Goal: Task Accomplishment & Management: Use online tool/utility

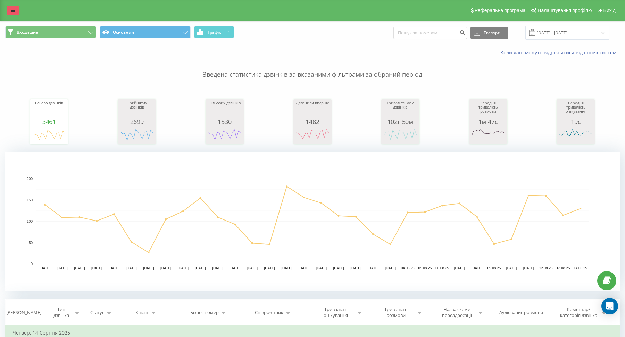
click at [15, 6] on link at bounding box center [13, 11] width 12 height 10
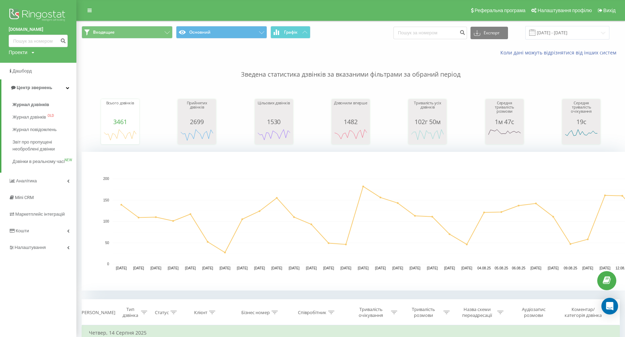
click at [30, 52] on div "Проекти mebelvdom.ua motoblok.biz mebel-ikea.com.ua zakroot.com gurkit.com.ua s…" at bounding box center [22, 52] width 26 height 7
click at [35, 77] on link "[DOMAIN_NAME]" at bounding box center [32, 76] width 34 height 6
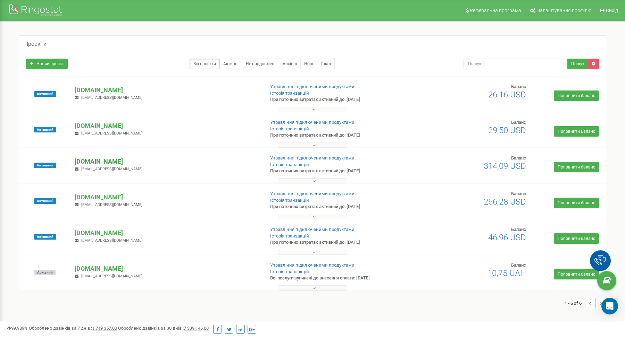
click at [107, 161] on p "[DOMAIN_NAME]" at bounding box center [167, 161] width 184 height 9
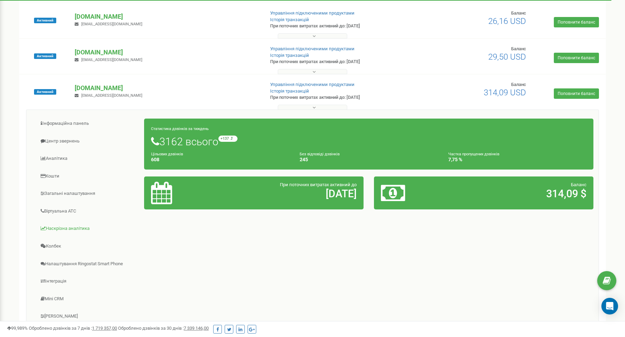
scroll to position [76, 0]
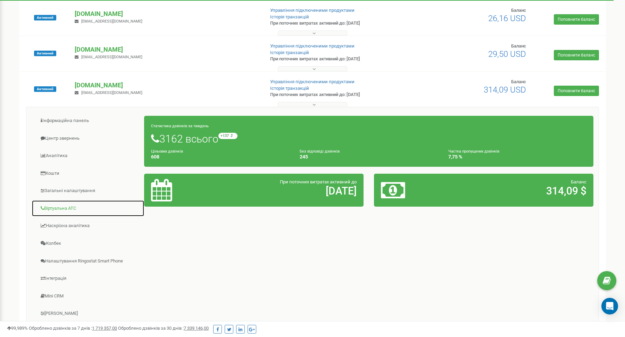
click at [64, 208] on link "Віртуальна АТС" at bounding box center [88, 208] width 113 height 17
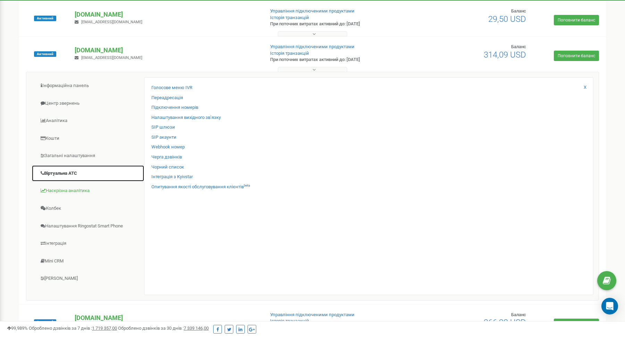
scroll to position [143, 0]
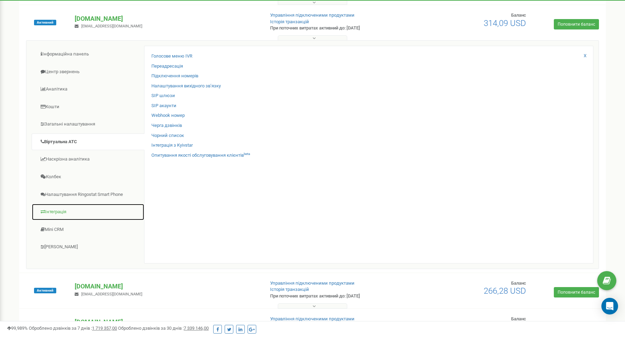
click at [76, 214] on link "Інтеграція" at bounding box center [88, 212] width 113 height 17
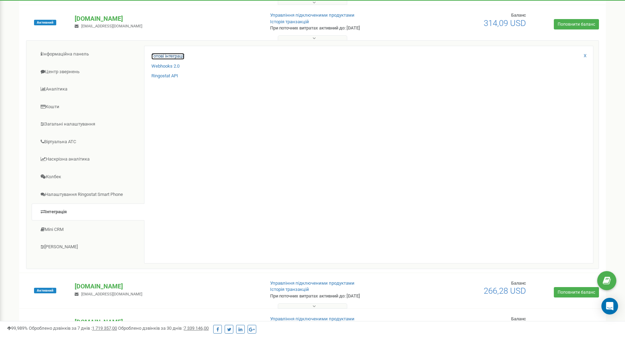
click at [175, 55] on link "Готові інтеграції" at bounding box center [167, 56] width 33 height 7
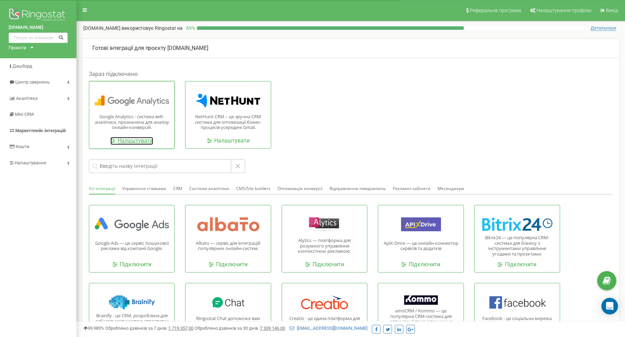
click at [141, 143] on link "Налаштувати" at bounding box center [131, 141] width 43 height 8
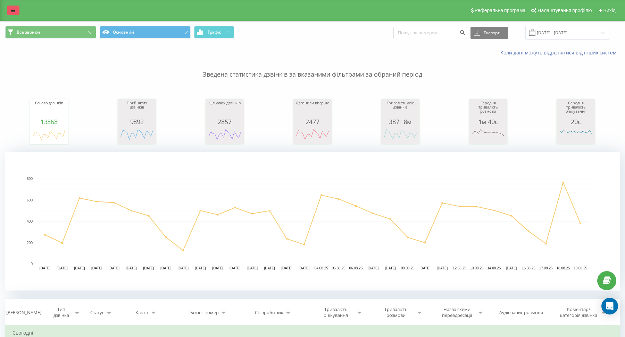
click at [12, 12] on icon at bounding box center [13, 10] width 4 height 5
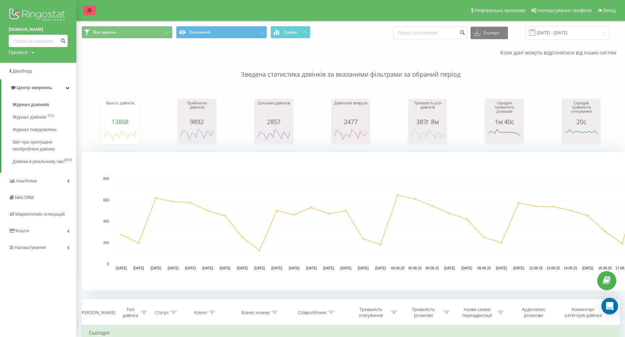
click at [90, 12] on icon at bounding box center [89, 10] width 4 height 5
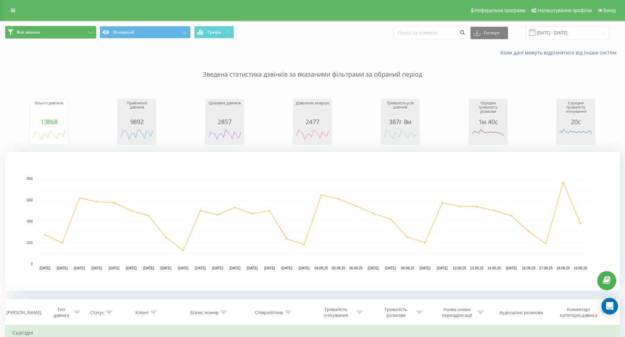
click at [46, 36] on button "Все звонки" at bounding box center [50, 32] width 91 height 12
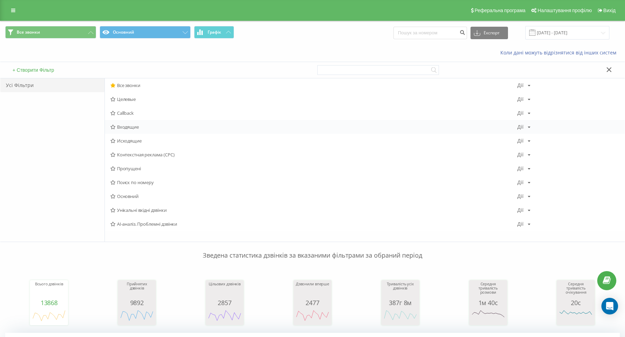
click at [128, 127] on span "Входящие" at bounding box center [313, 127] width 407 height 5
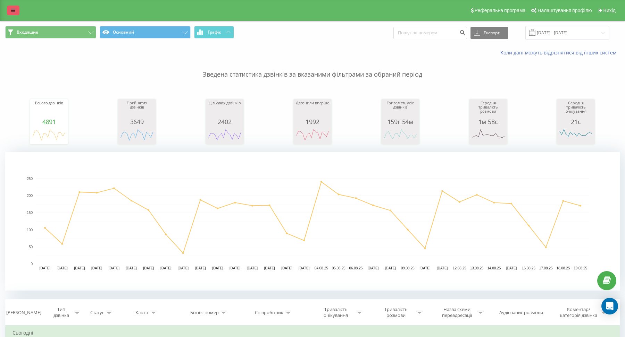
click at [15, 6] on link at bounding box center [13, 11] width 12 height 10
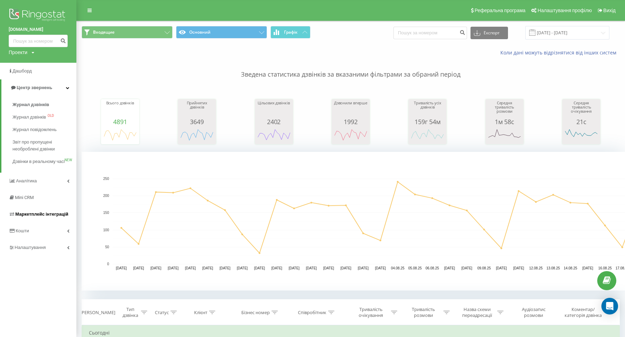
click at [40, 217] on span "Маркетплейс інтеграцій" at bounding box center [41, 214] width 53 height 5
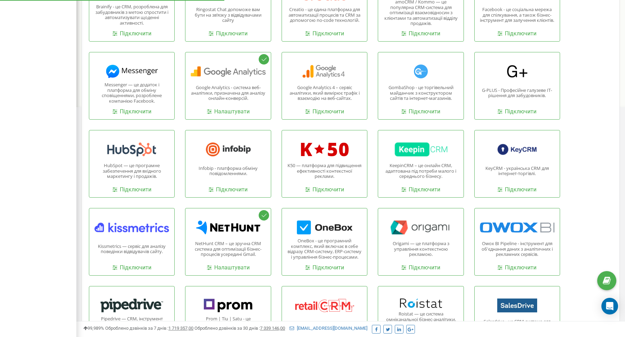
scroll to position [309, 0]
click at [326, 112] on link "Підключити" at bounding box center [324, 112] width 39 height 8
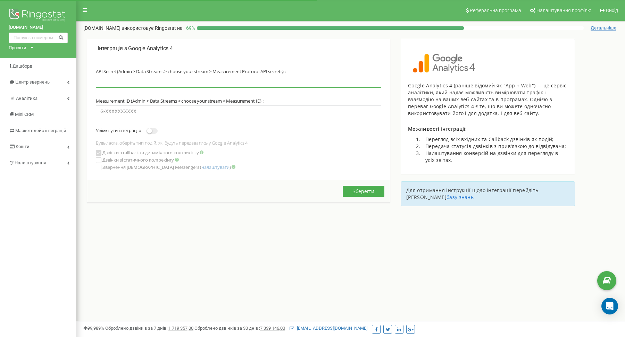
click at [149, 79] on input "text" at bounding box center [238, 82] width 285 height 12
click at [146, 84] on input "text" at bounding box center [238, 82] width 285 height 12
click at [146, 83] on input "text" at bounding box center [238, 82] width 285 height 12
click at [600, 308] on div "Реферальна програма Налаштування профілю Вихід motoblok.biz використовує Ringos…" at bounding box center [350, 208] width 549 height 417
click at [609, 306] on icon "Open Intercom Messenger" at bounding box center [609, 306] width 8 height 9
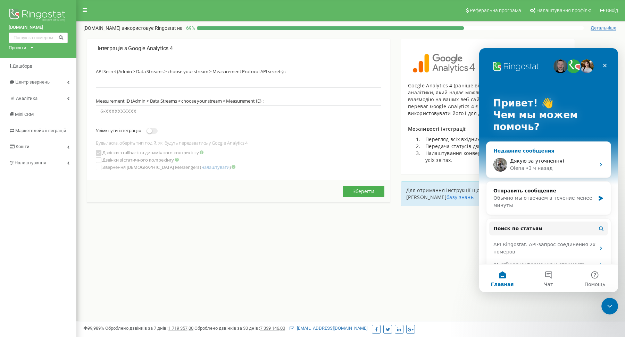
click at [537, 160] on span "Дякую за уточнення)" at bounding box center [537, 161] width 54 height 6
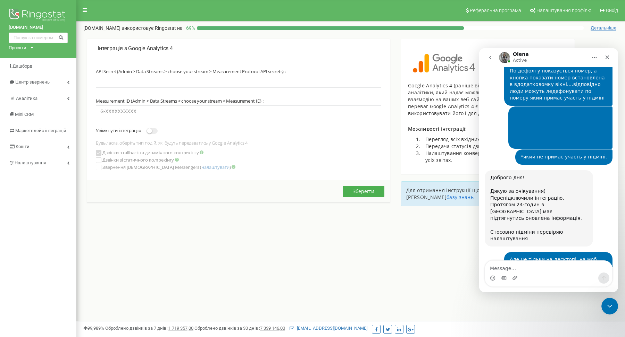
scroll to position [686, 0]
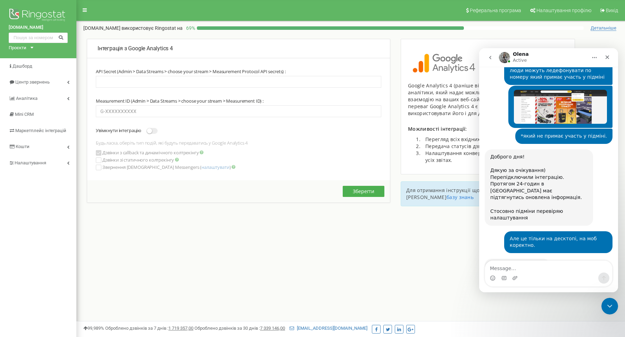
type textarea "G"
type textarea "П"
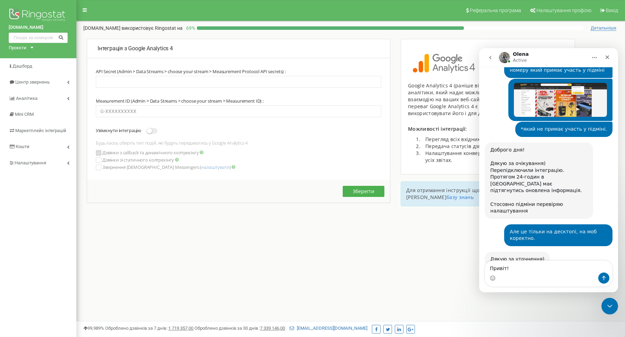
type textarea "Привіт!"
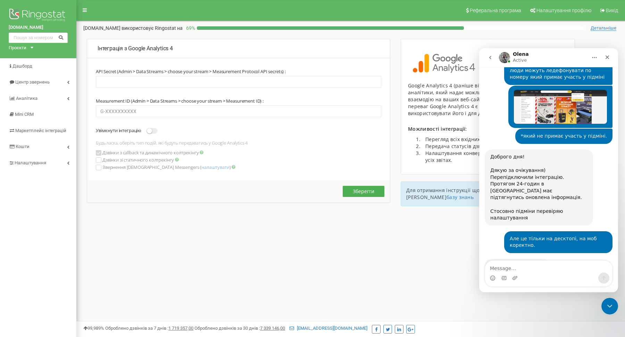
type textarea "П"
type textarea "Поправите?"
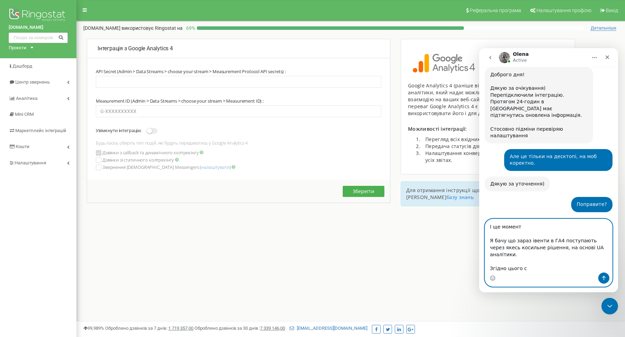
scroll to position [776, 0]
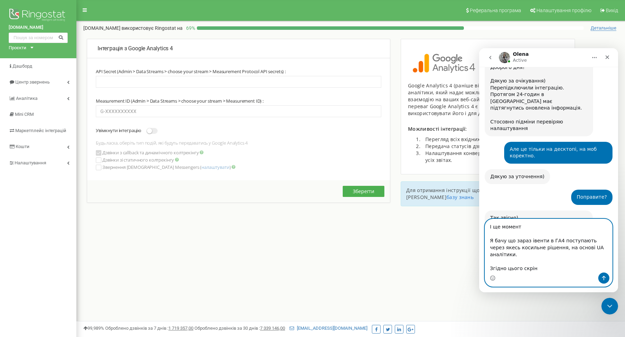
type textarea "І ще момент Я бачу що зараз івенти в ГА4 поступають через якесь косильне рішенн…"
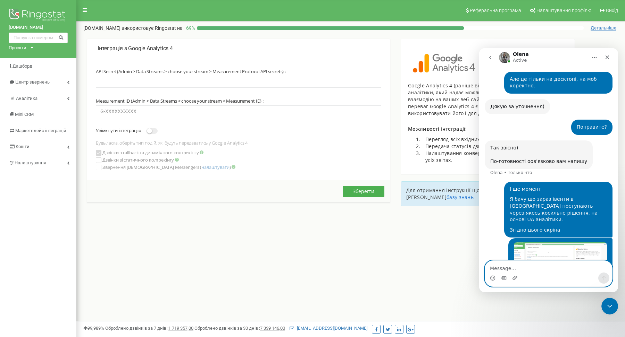
scroll to position [846, 0]
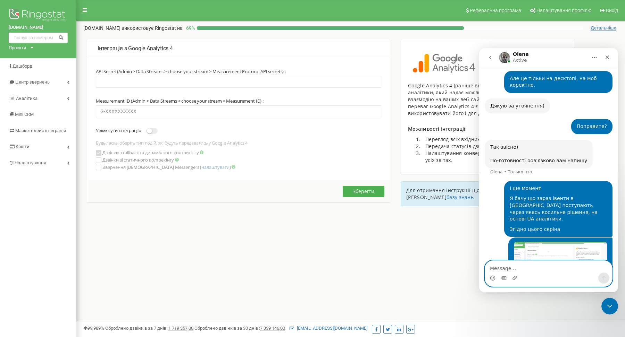
type textarea "Ж"
type textarea "Давайте переробимо нпряму на ГА4"
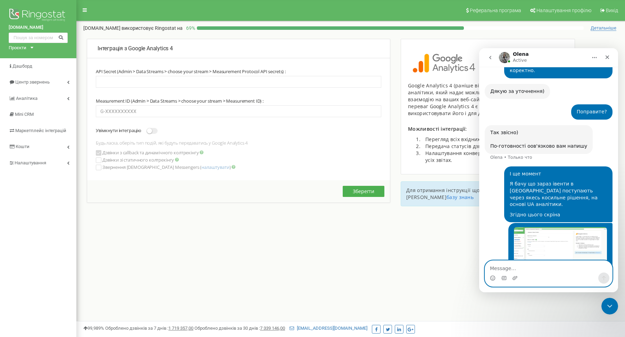
scroll to position [862, 0]
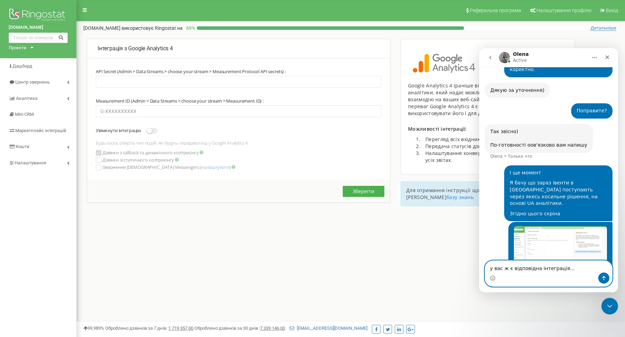
type textarea "у вас ж є відповідна інтеграція...."
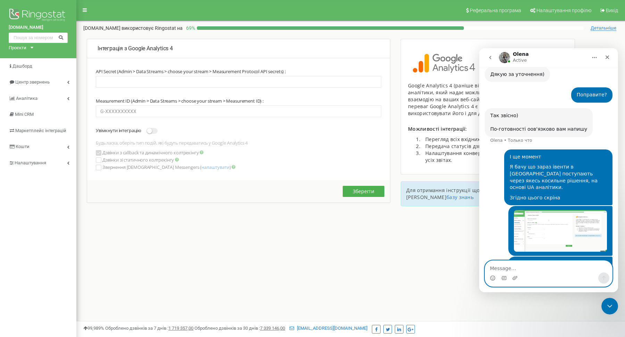
click at [524, 265] on textarea "Message…" at bounding box center [548, 267] width 127 height 12
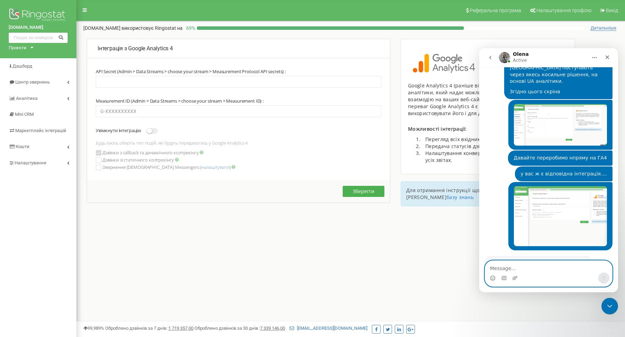
scroll to position [1015, 0]
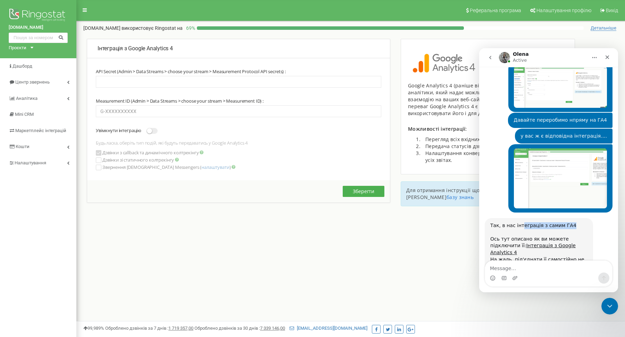
drag, startPoint x: 521, startPoint y: 192, endPoint x: 572, endPoint y: 192, distance: 51.0
click at [570, 223] on div "Так, в нас інтеграція з самим ГА4 Ось тут описано як ви можете підключити її: І…" at bounding box center [538, 253] width 97 height 61
click at [517, 218] on div "Так, в нас інтеграція з самим ГА4 Ось тут описано як ви можете підключити її: І…" at bounding box center [539, 252] width 108 height 69
drag, startPoint x: 498, startPoint y: 203, endPoint x: 546, endPoint y: 205, distance: 48.3
click at [548, 223] on div "Так, в нас інтеграція з самим ГА4 Ось тут описано як ви можете підключити її: І…" at bounding box center [538, 253] width 97 height 61
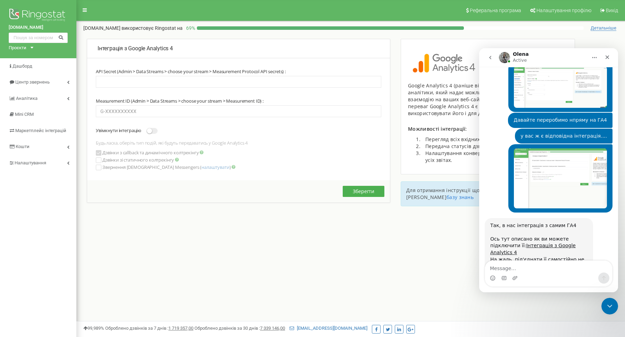
click at [509, 223] on div "Так, в нас інтеграція з самим ГА4 Ось тут описано як ви можете підключити її: І…" at bounding box center [538, 253] width 97 height 61
drag, startPoint x: 488, startPoint y: 226, endPoint x: 562, endPoint y: 240, distance: 75.2
click at [566, 240] on div "Так, в нас інтеграція з самим ГА4 Ось тут описано як ви можете підключити її: І…" at bounding box center [539, 252] width 108 height 69
click at [548, 240] on div "Так, в нас інтеграція з самим ГА4 Ось тут описано як ви можете підключити її: І…" at bounding box center [538, 253] width 97 height 61
click at [533, 271] on textarea "Message…" at bounding box center [548, 267] width 127 height 12
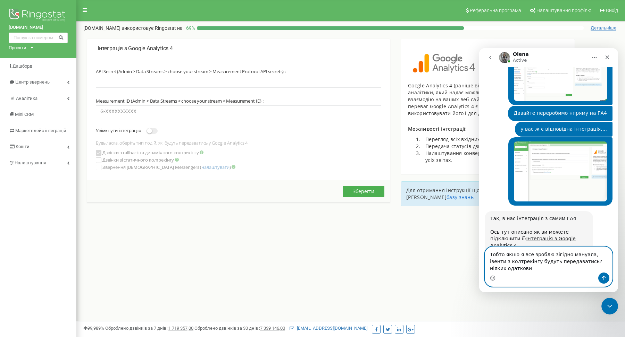
scroll to position [1029, 0]
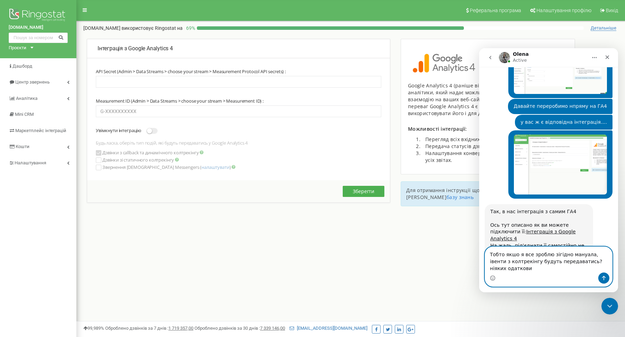
click at [489, 270] on textarea "Тобто якшо я все зроблю зігідно мануала, івенти з колтрекінгу будуть передавати…" at bounding box center [548, 260] width 127 height 26
click at [532, 270] on textarea "Тобто якшо я все зроблю зігідно мануала, івенти з колтрекінгу будуть передавати…" at bounding box center [548, 260] width 127 height 26
click at [588, 256] on textarea "Тобто якшо я все зроблю зігідно мануала, івенти з колтрекінгу будуть передавати…" at bounding box center [548, 260] width 127 height 26
click at [586, 256] on textarea "Тобто якшо я все зроблю зігідно мануала, івенти з колтрекінгу будуть передавати…" at bounding box center [548, 260] width 127 height 26
click at [591, 254] on textarea "Тобто якшо я все зроблю зігідно мануала (), івенти з колтрекінгу будуть передав…" at bounding box center [548, 260] width 127 height 26
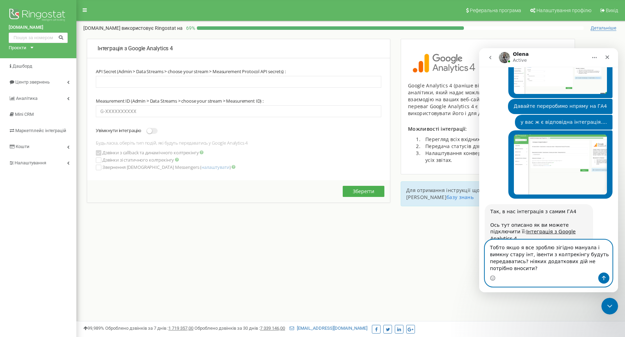
scroll to position [1036, 0]
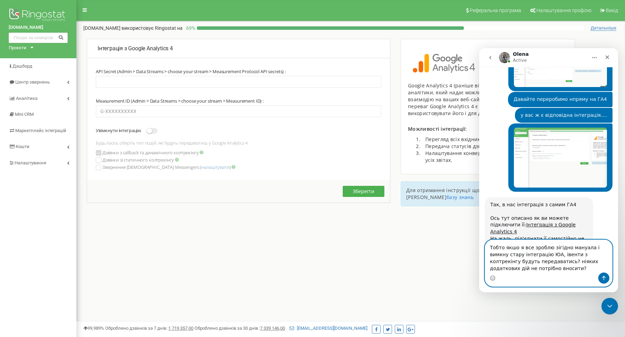
click at [588, 255] on textarea "Тобто якшо я все зроблю зігідно мануала і вимкну стару інтеграцію ЮА, івенти з …" at bounding box center [548, 256] width 127 height 33
type textarea "Тобто якшо я все зроблю зігідно мануала і вимкну стару інтеграцію ЮА, івенти з …"
click at [590, 268] on textarea "Тобто якшо я все зроблю зігідно мануала і вимкну стару інтеграцію ЮА, івенти з …" at bounding box center [548, 256] width 127 height 33
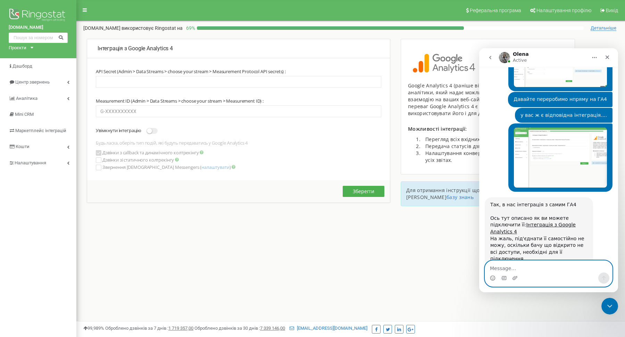
scroll to position [1063, 0]
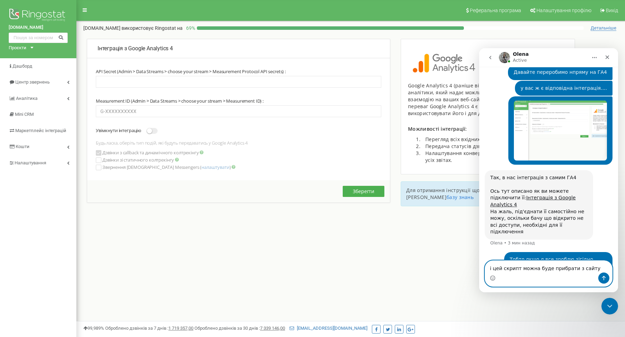
type textarea "і цей скрипт можна буде прибрати з сайту?"
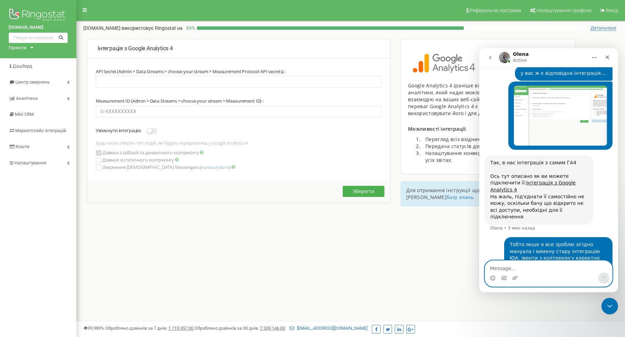
paste textarea "Message…"
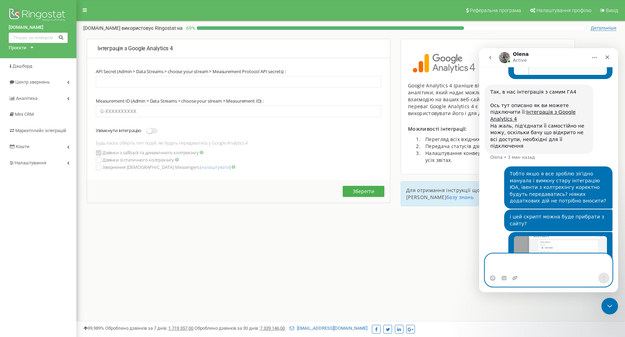
scroll to position [1151, 0]
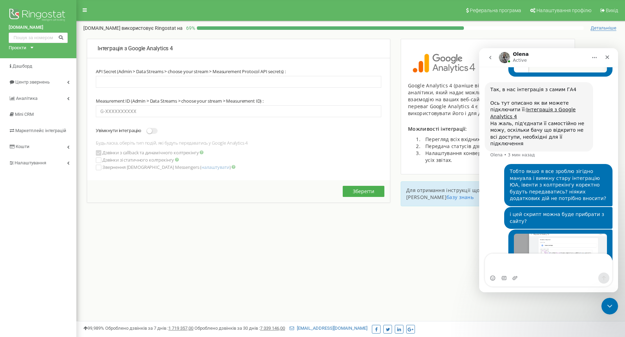
click at [566, 234] on img "Тарас говорит…" at bounding box center [560, 258] width 93 height 49
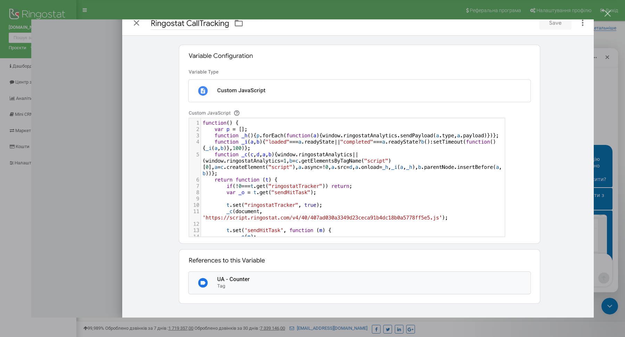
scroll to position [1178, 0]
click at [44, 156] on img "Закрыть" at bounding box center [312, 168] width 562 height 299
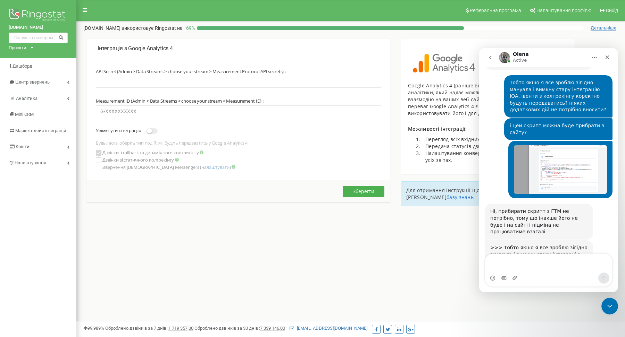
scroll to position [1255, 0]
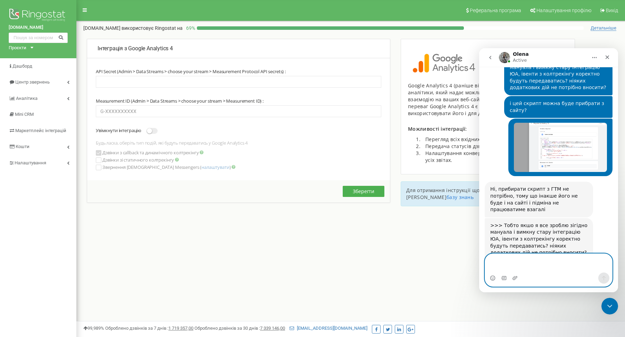
click at [503, 262] on textarea "Message…" at bounding box center [548, 263] width 127 height 19
type textarea "ПРо"
type textarea "Просто в чому момент, цей скрипт є змінною у"
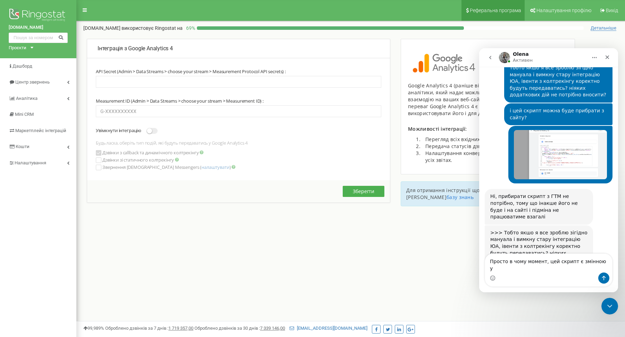
scroll to position [1263, 0]
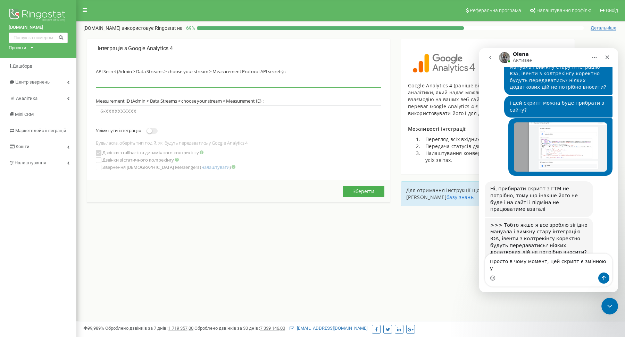
click at [144, 81] on input "text" at bounding box center [238, 82] width 285 height 12
click at [211, 84] on input "text" at bounding box center [238, 82] width 285 height 12
click at [199, 108] on input "text" at bounding box center [238, 112] width 285 height 12
paste input "G-JMEXD7XJ4W"
click at [201, 114] on input "G-JMEXD7XJ4W" at bounding box center [238, 112] width 285 height 12
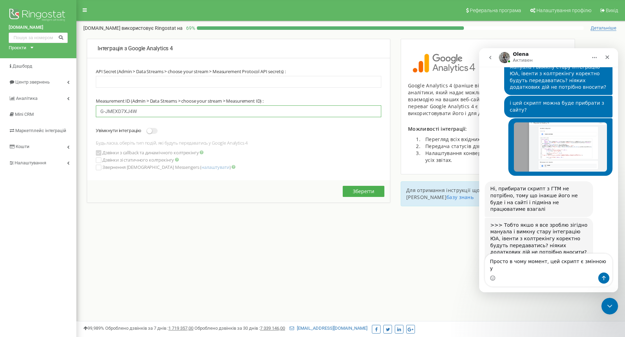
type input "G-JMEXD7XJ4W"
click at [184, 79] on input "text" at bounding box center [238, 82] width 285 height 12
click at [173, 80] on input "text" at bounding box center [238, 82] width 285 height 12
paste input "FR2RkcXpQkCK3YGfHhnvjA"
type input "FR2RkcXpQkCK3YGfHhnvjA"
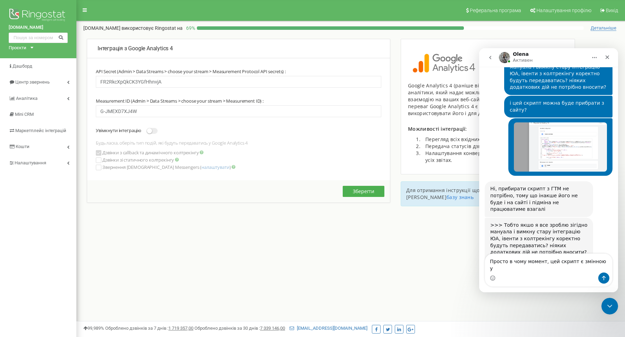
click at [202, 245] on div "Реферальна програма Налаштування профілю Вихід motoblok.biz використовує Ringos…" at bounding box center [350, 208] width 549 height 417
click at [156, 133] on div "Увімкнути інтеграцію" at bounding box center [127, 131] width 62 height 7
click at [155, 131] on span at bounding box center [152, 131] width 11 height 6
click at [357, 191] on button "Зберегти" at bounding box center [364, 191] width 42 height 11
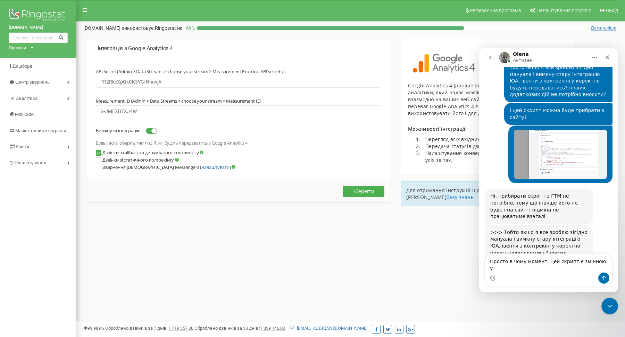
scroll to position [1263, 0]
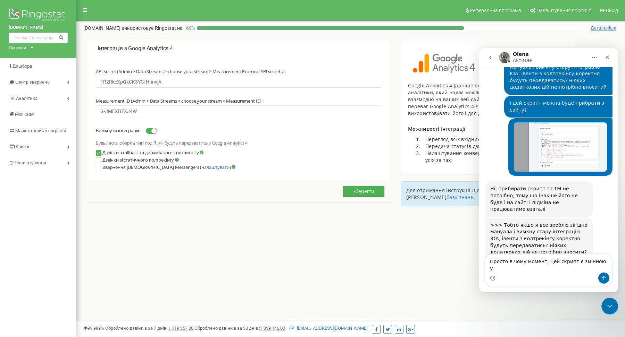
click at [362, 192] on button "Зберегти" at bounding box center [364, 191] width 42 height 11
click at [49, 166] on link "Налаштування" at bounding box center [38, 163] width 76 height 16
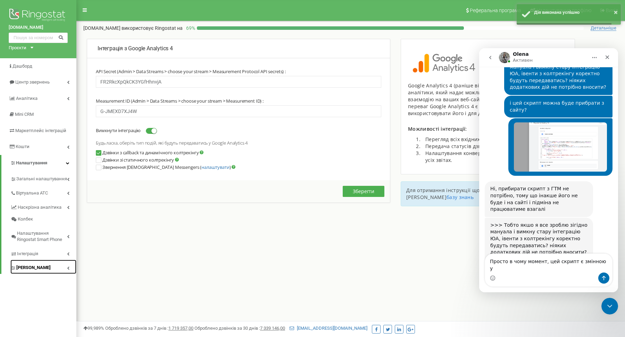
click at [50, 266] on link "[PERSON_NAME]" at bounding box center [43, 267] width 66 height 14
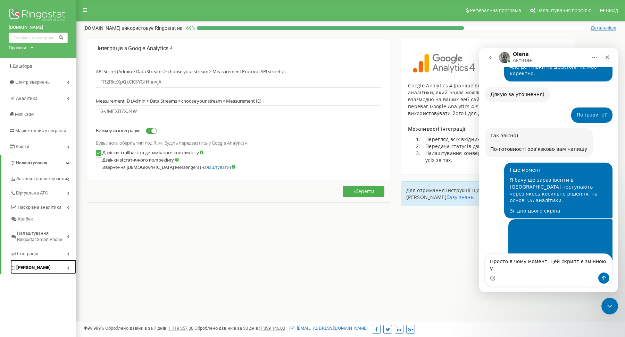
click at [49, 269] on link "[PERSON_NAME]" at bounding box center [43, 267] width 66 height 14
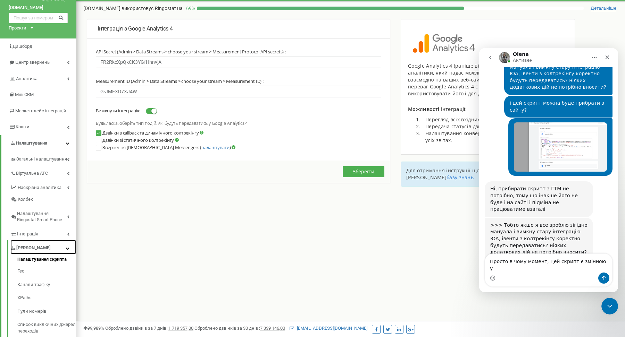
scroll to position [22, 0]
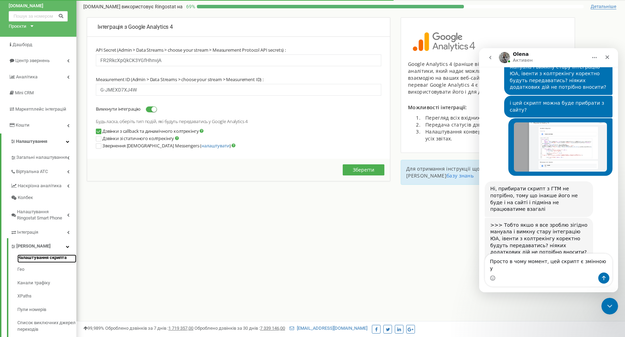
click at [53, 258] on link "Налаштування скрипта" at bounding box center [46, 259] width 59 height 8
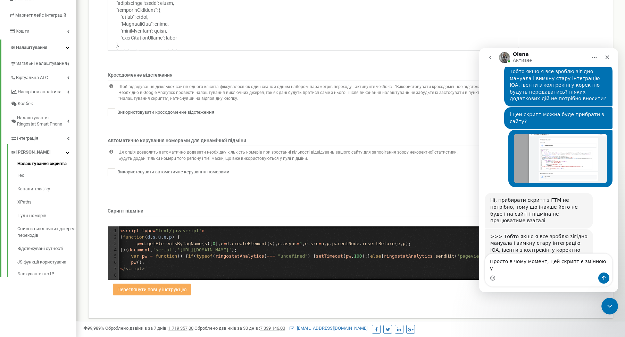
scroll to position [1263, 0]
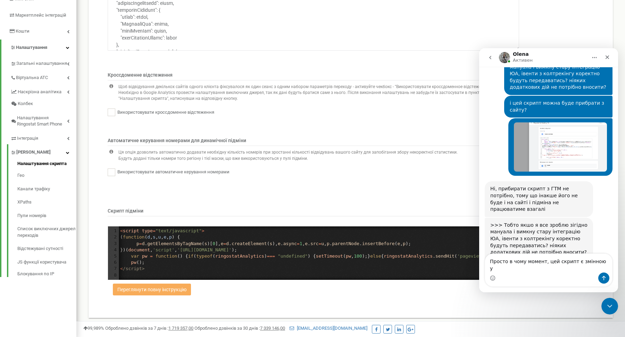
click at [171, 262] on pre "pw ();" at bounding box center [320, 263] width 403 height 6
click at [612, 302] on icon "Закрыть службу сообщений Intercom" at bounding box center [608, 305] width 8 height 8
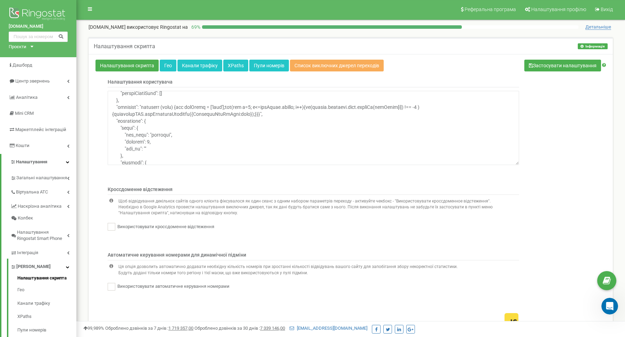
scroll to position [117, 0]
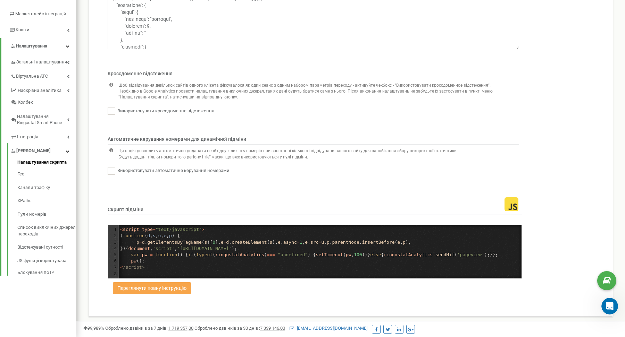
click at [174, 287] on button "Переглянути повну інструкцію" at bounding box center [152, 289] width 78 height 12
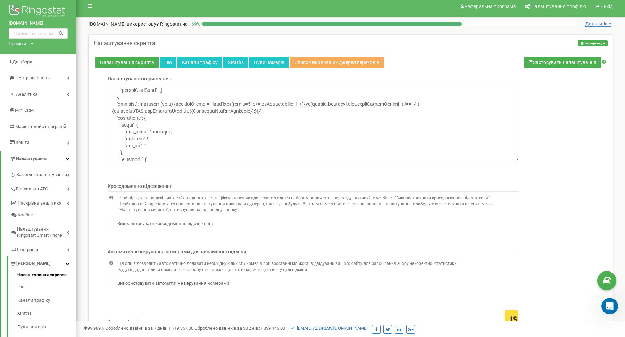
scroll to position [0, 0]
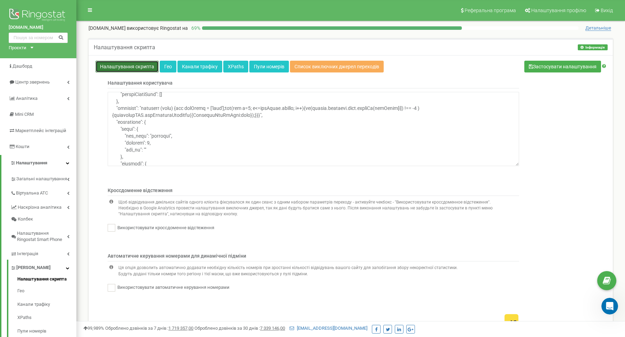
click at [132, 64] on link "Налаштування скрипта" at bounding box center [126, 67] width 63 height 12
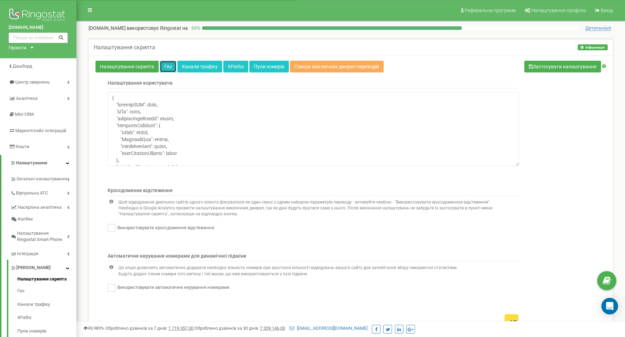
click at [167, 64] on link "Гео" at bounding box center [168, 67] width 17 height 12
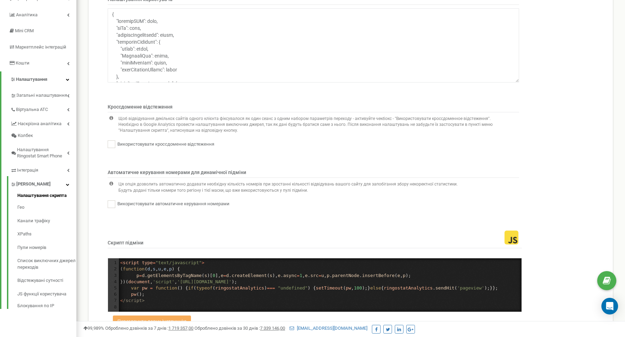
scroll to position [117, 0]
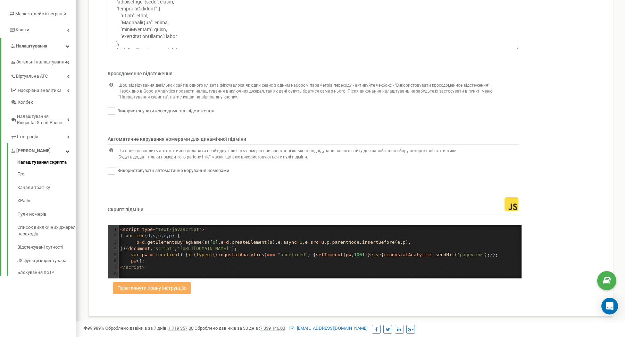
click at [193, 248] on div "1 < script type = "text/javascript" > 2 ( function ( d , s , u , e , p ) { 3 p …" at bounding box center [320, 252] width 403 height 51
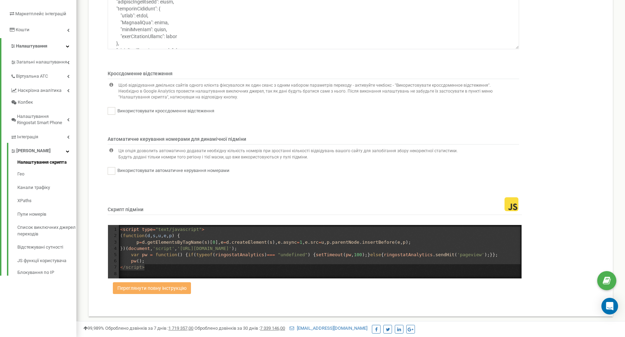
drag, startPoint x: 151, startPoint y: 265, endPoint x: 112, endPoint y: 230, distance: 52.4
click at [119, 230] on div "1 < script type = "text/javascript" > 2 ( function ( d , s , u , e , p ) { 3 p …" at bounding box center [320, 252] width 403 height 51
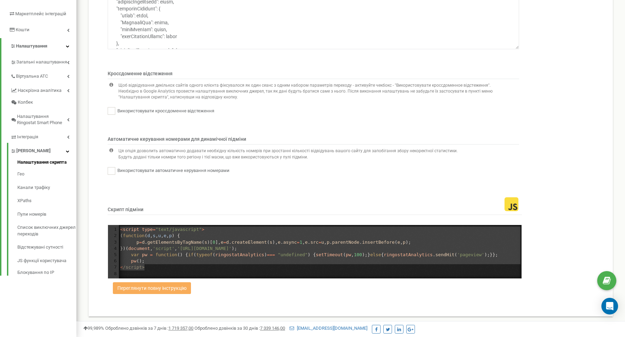
type textarea "<script type="text/javascript"> (function (d,s,u,e,p) { p=d.getElementsByTagNam…"
click at [609, 309] on icon "Open Intercom Messenger" at bounding box center [609, 306] width 9 height 9
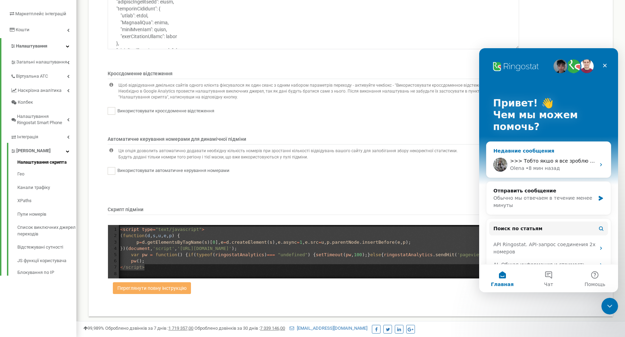
click at [539, 166] on div "• 8 мин назад" at bounding box center [543, 168] width 34 height 7
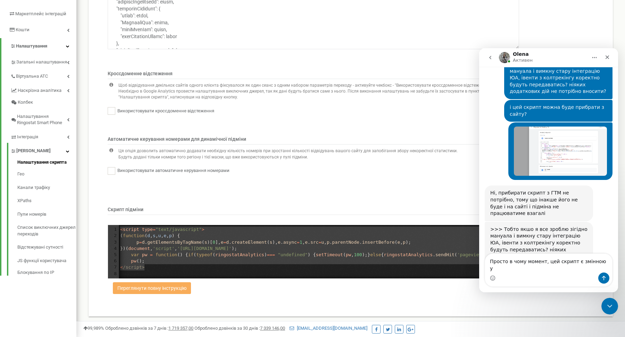
scroll to position [1263, 0]
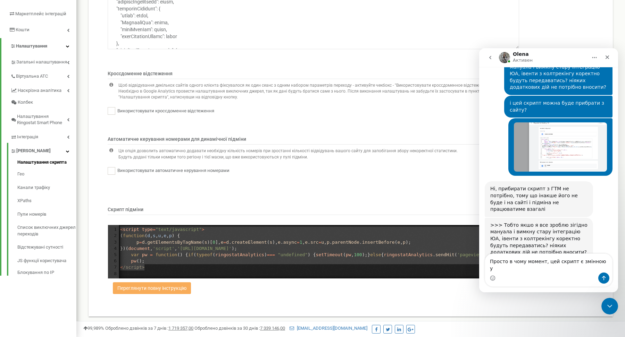
click at [584, 263] on textarea "Просто в чому момент, цей скрипт є змінною у" at bounding box center [548, 263] width 127 height 19
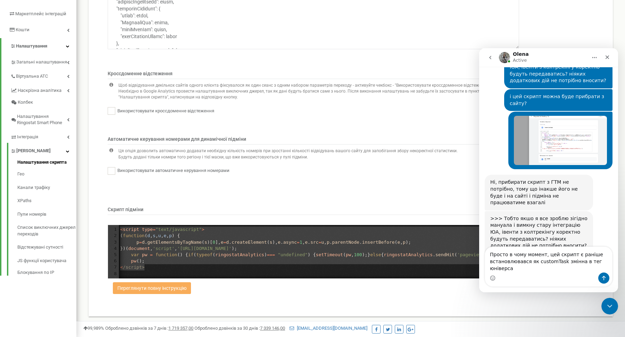
scroll to position [1269, 0]
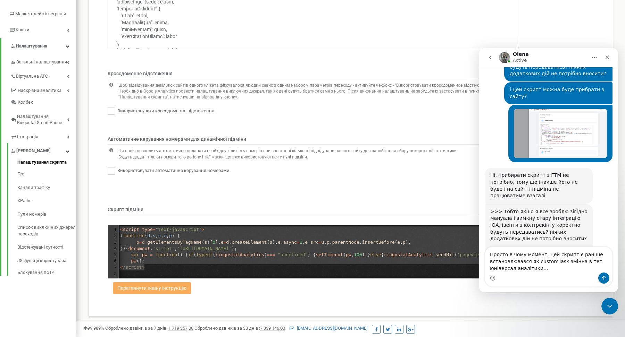
type textarea "Просто в чому момент, цей скрипт є раніше встановлювався як customTask змінна в…"
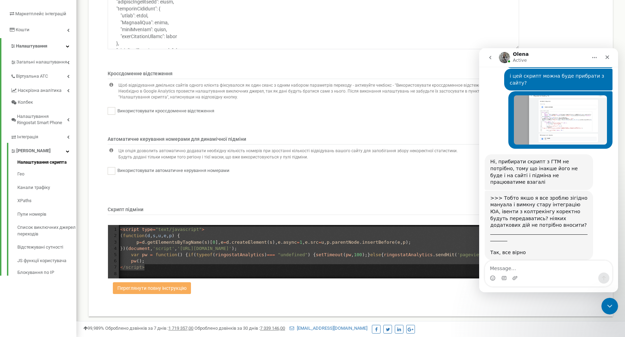
type textarea "[URL][DOMAIN_NAME]"
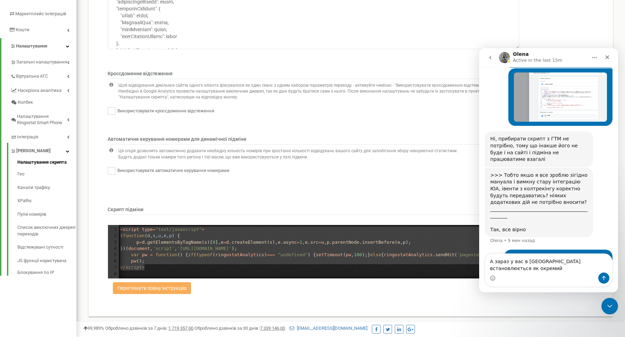
scroll to position [1313, 0]
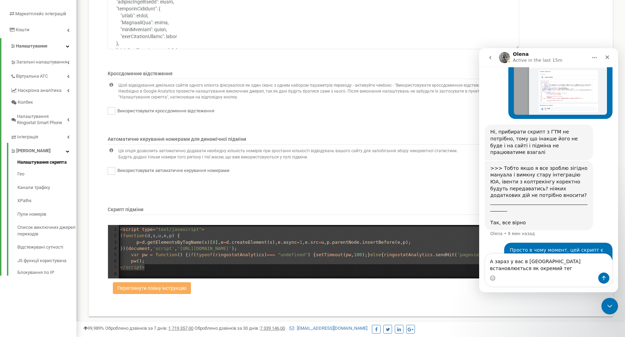
type textarea "А зараз у вас в [GEOGRAPHIC_DATA] встановлюється як окремий тег."
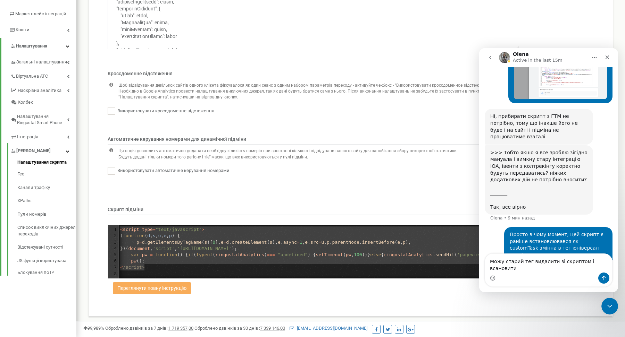
scroll to position [1335, 0]
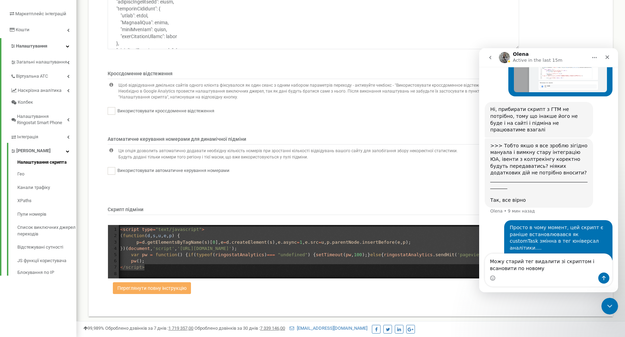
type textarea "Можу старий тег видалити зі скриптом і всановити по новому?"
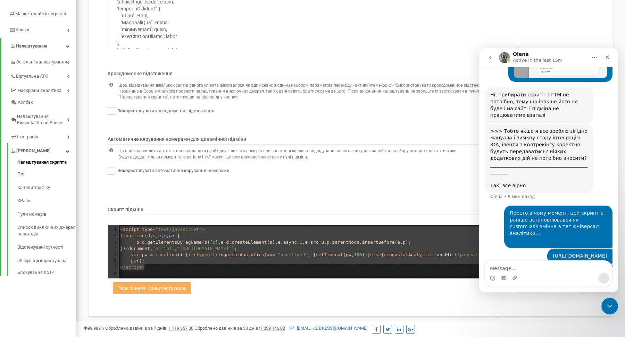
scroll to position [1351, 0]
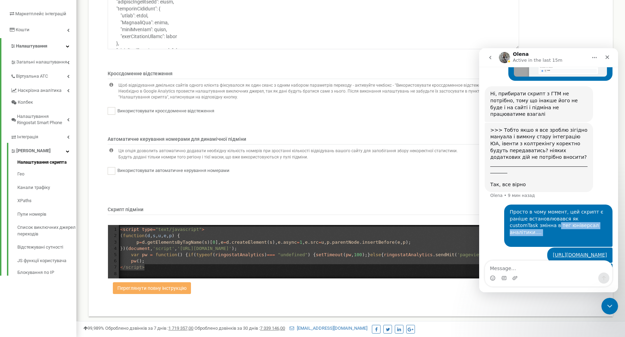
drag, startPoint x: 532, startPoint y: 177, endPoint x: 572, endPoint y: 184, distance: 40.9
click at [573, 209] on div "Просто в чому момент, цей скрипт є раніше встановлювався як customTask змінна в…" at bounding box center [558, 226] width 97 height 34
drag, startPoint x: 550, startPoint y: 224, endPoint x: 514, endPoint y: 214, distance: 37.4
click at [514, 268] on div "А зараз у вас в [GEOGRAPHIC_DATA] встановлюється як окремий тег." at bounding box center [558, 275] width 97 height 14
click at [531, 268] on div "А зараз у вас в [GEOGRAPHIC_DATA] встановлюється як окремий тег." at bounding box center [558, 275] width 97 height 14
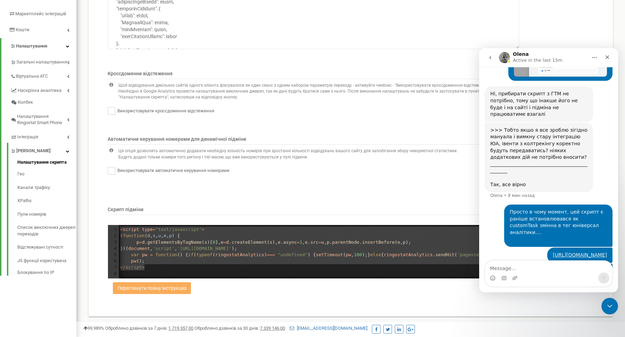
click at [551, 268] on div "А зараз у вас в [GEOGRAPHIC_DATA] встановлюється як окремий тег." at bounding box center [558, 275] width 97 height 14
drag, startPoint x: 526, startPoint y: 239, endPoint x: 580, endPoint y: 239, distance: 54.9
click at [580, 291] on div "Можу старий тег видалити зі скриптом і всановити по новому?" at bounding box center [558, 298] width 97 height 14
click at [576, 291] on div "Можу старий тег видалити зі скриптом і всановити по новому?" at bounding box center [558, 298] width 97 height 14
drag, startPoint x: 578, startPoint y: 245, endPoint x: 533, endPoint y: 232, distance: 46.3
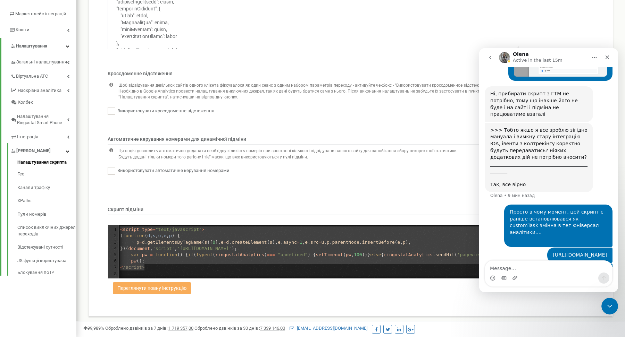
click at [542, 291] on div "Можу старий тег видалити зі скриптом і всановити по новому?" at bounding box center [558, 298] width 97 height 14
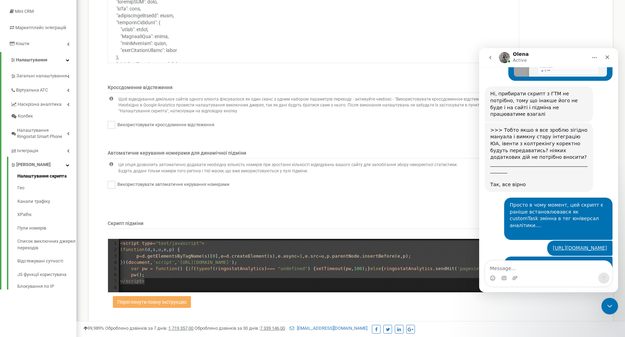
scroll to position [1385, 0]
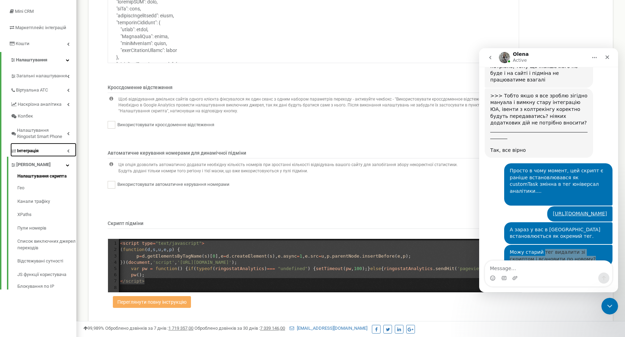
click at [37, 152] on span "Інтеграція" at bounding box center [28, 151] width 22 height 7
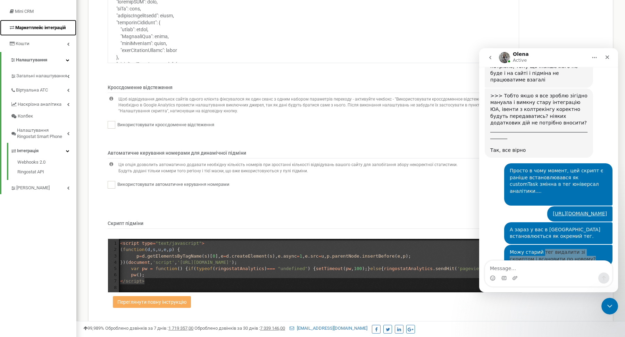
click at [54, 28] on span "Маркетплейс інтеграцій" at bounding box center [40, 27] width 50 height 5
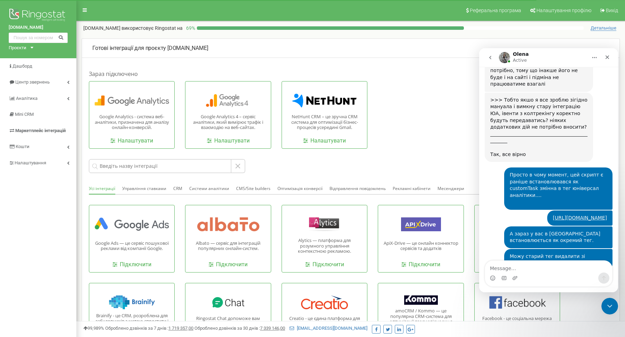
scroll to position [1385, 0]
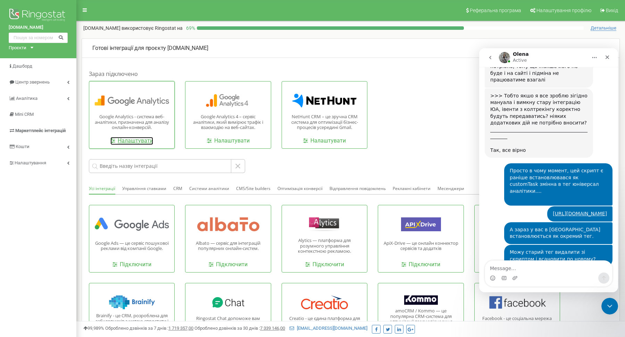
click at [129, 141] on link "Налаштувати" at bounding box center [131, 141] width 43 height 8
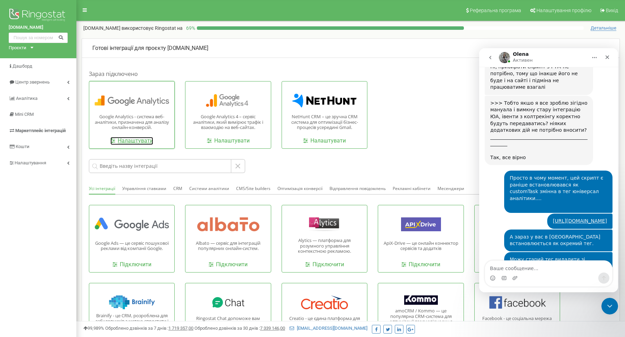
scroll to position [1393, 0]
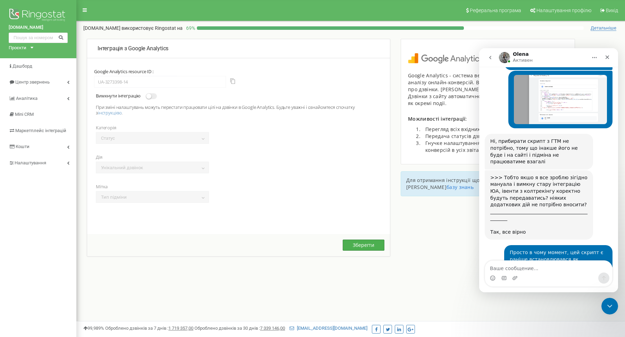
scroll to position [1393, 0]
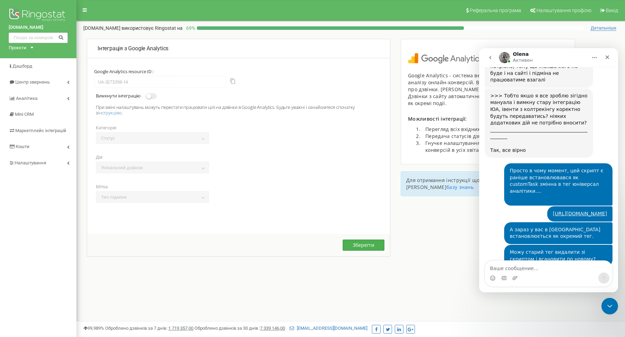
click at [365, 248] on button "Зберегти" at bounding box center [364, 245] width 42 height 11
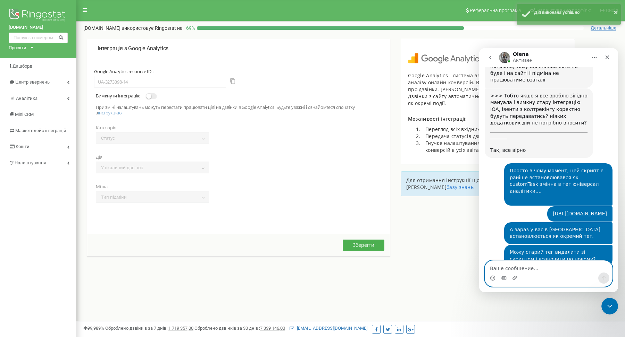
click at [498, 262] on textarea "Ваше сообщение..." at bounding box center [548, 267] width 127 height 12
click at [498, 266] on textarea "Ваше сообщение..." at bounding box center [548, 267] width 127 height 12
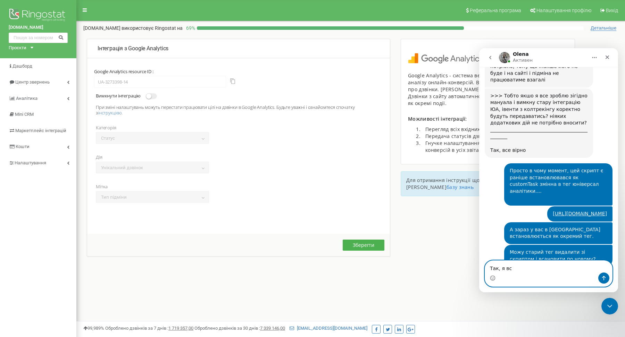
type textarea "Так, я все"
type textarea "Я вніс у"
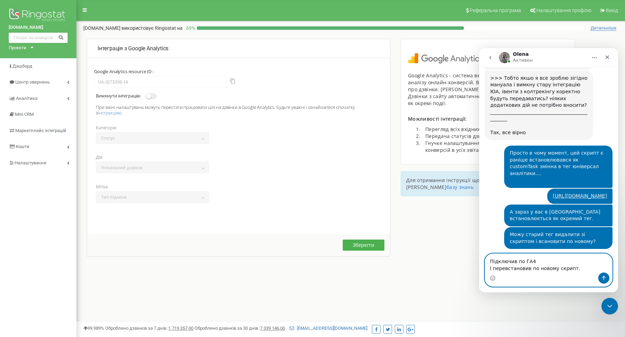
scroll to position [1413, 0]
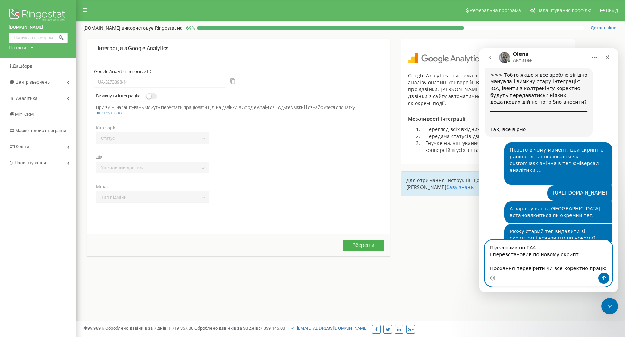
type textarea "Підключив по ГА4 І перевстановив по новому скрипт. Прохання перевірити чи все к…"
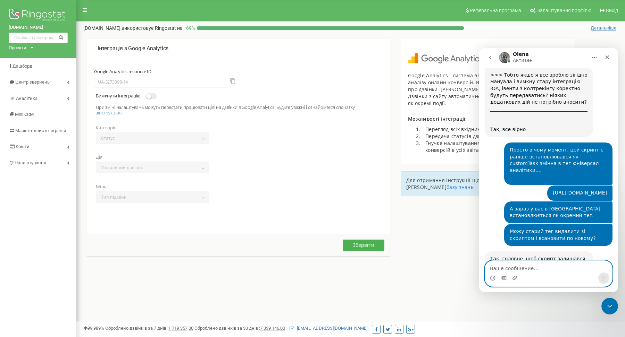
scroll to position [1437, 0]
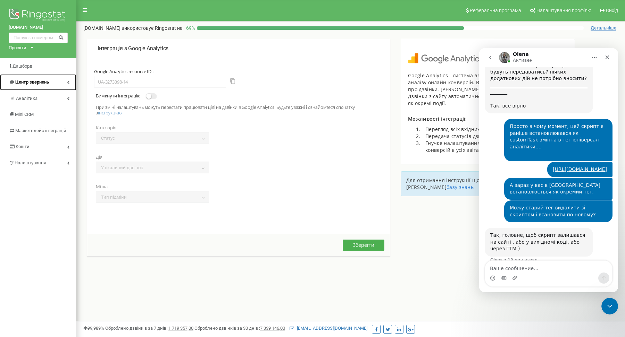
click at [41, 83] on span "Центр звернень" at bounding box center [32, 82] width 34 height 5
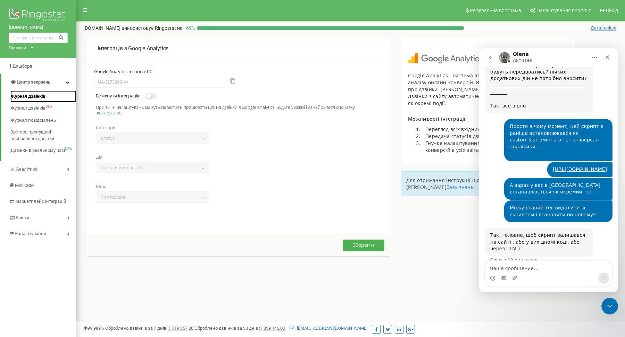
click at [41, 96] on span "Журнал дзвінків" at bounding box center [27, 96] width 35 height 7
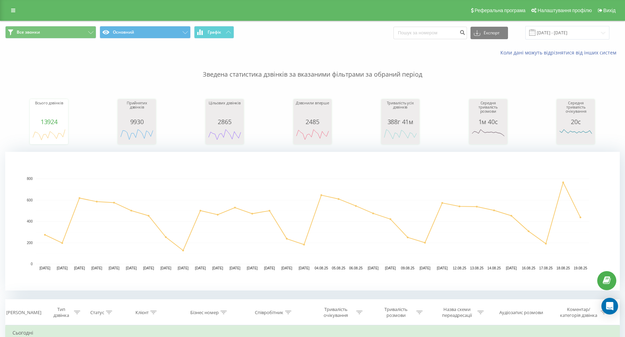
click at [277, 84] on div "Зведена статистика дзвінків за вказаними фільтрами за обраний період Всього дзв…" at bounding box center [312, 173] width 615 height 235
click at [277, 83] on div "Зведена статистика дзвінків за вказаними фільтрами за обраний період Всього дзв…" at bounding box center [312, 173] width 615 height 235
click at [277, 82] on div "Зведена статистика дзвінків за вказаними фільтрами за обраний період Всього дзв…" at bounding box center [312, 173] width 615 height 235
click at [277, 73] on p "Зведена статистика дзвінків за вказаними фільтрами за обраний період" at bounding box center [312, 67] width 615 height 23
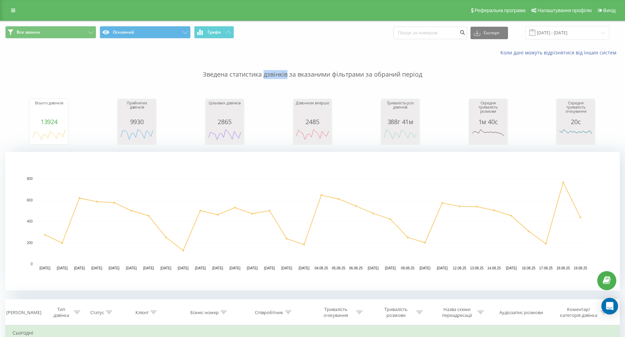
click at [277, 73] on p "Зведена статистика дзвінків за вказаними фільтрами за обраний період" at bounding box center [312, 67] width 615 height 23
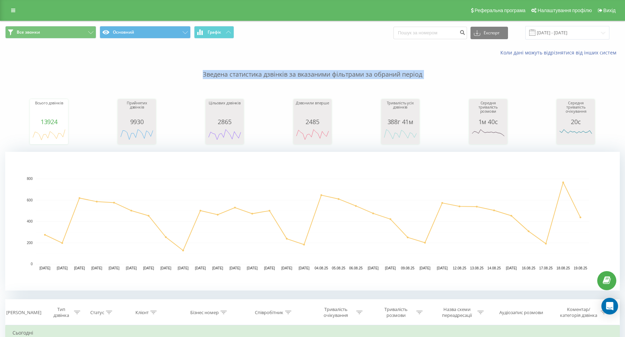
click at [277, 73] on p "Зведена статистика дзвінків за вказаними фільтрами за обраний період" at bounding box center [312, 67] width 615 height 23
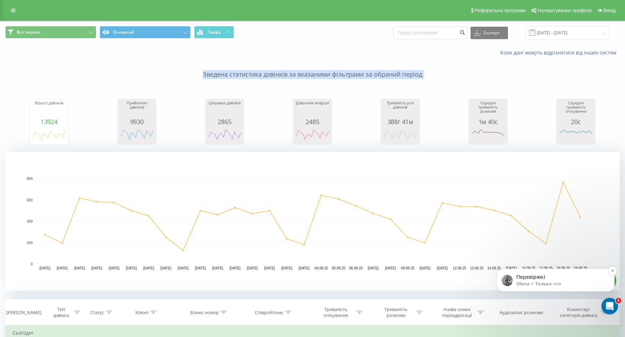
click at [526, 280] on p "Перевіряю)" at bounding box center [561, 277] width 90 height 7
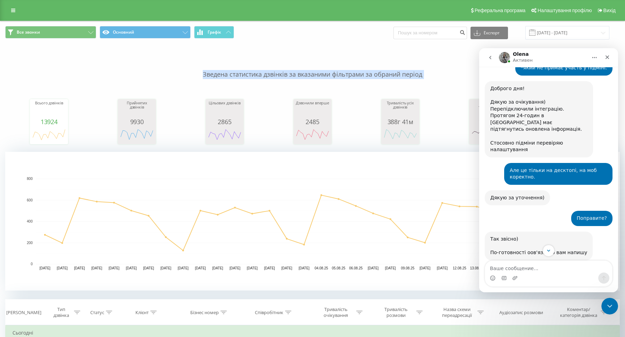
scroll to position [1469, 0]
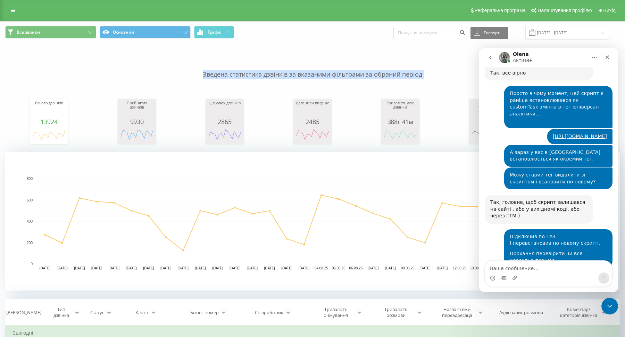
drag, startPoint x: 535, startPoint y: 206, endPoint x: 505, endPoint y: 183, distance: 37.2
click at [508, 229] on div "Підключив по ГА4 І перевстановив по новому скрипт. Прохання перевірити чи все к…" at bounding box center [558, 248] width 108 height 39
